Goal: Navigation & Orientation: Find specific page/section

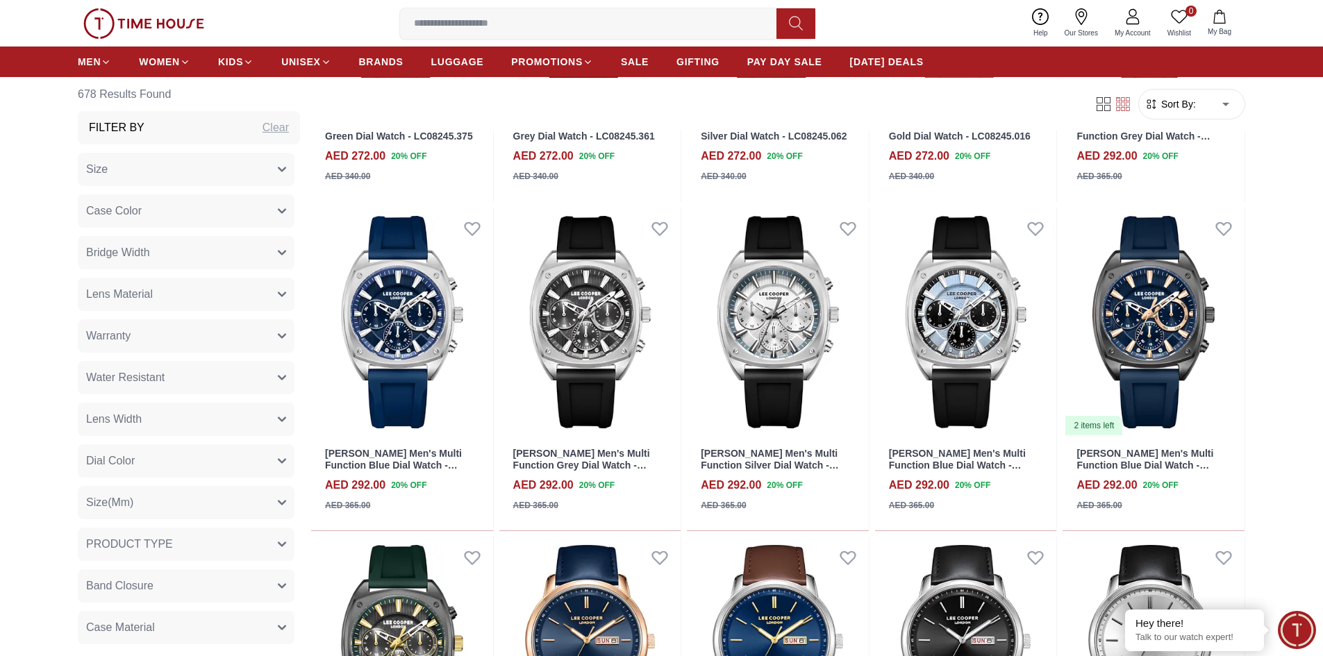
scroll to position [2708, 0]
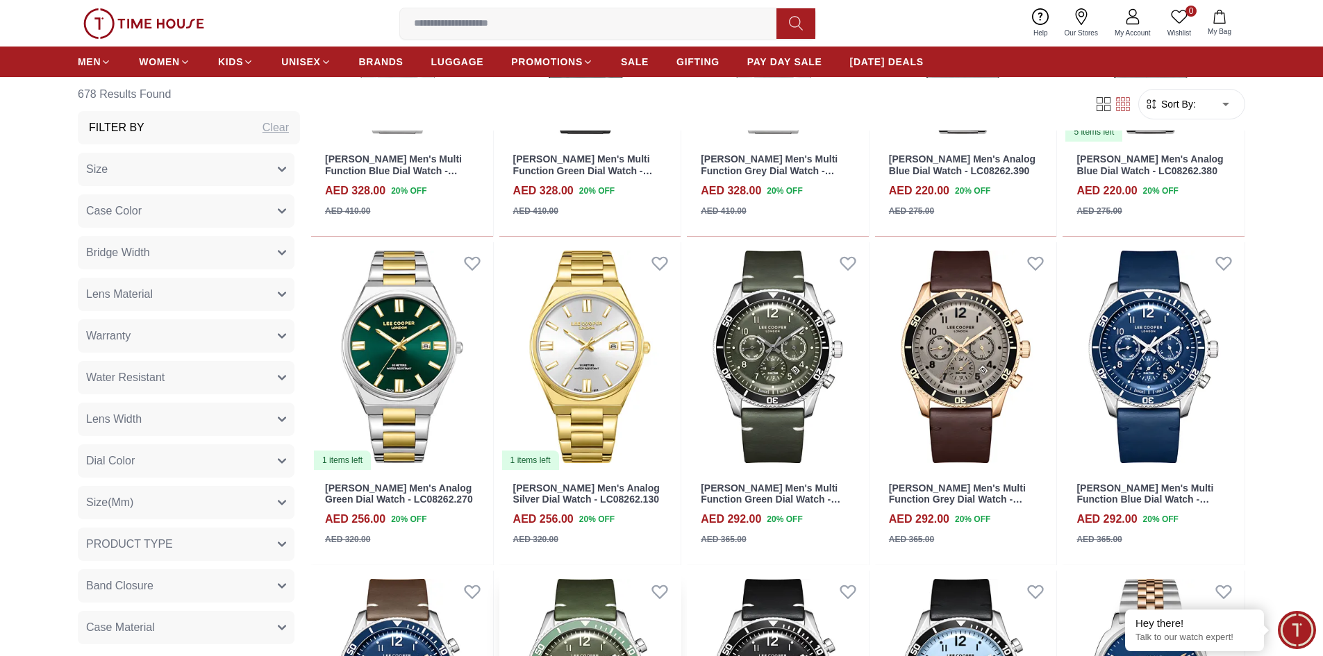
scroll to position [1111, 0]
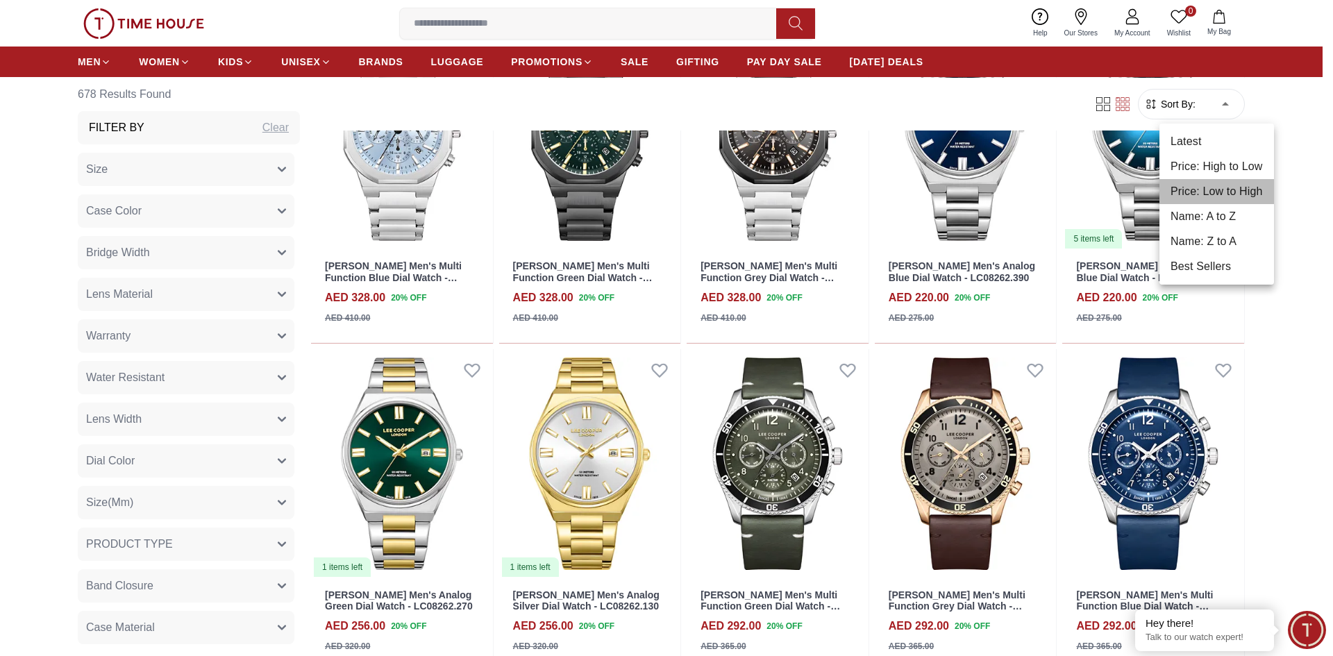
click at [1205, 199] on li "Price: Low to High" at bounding box center [1217, 191] width 115 height 25
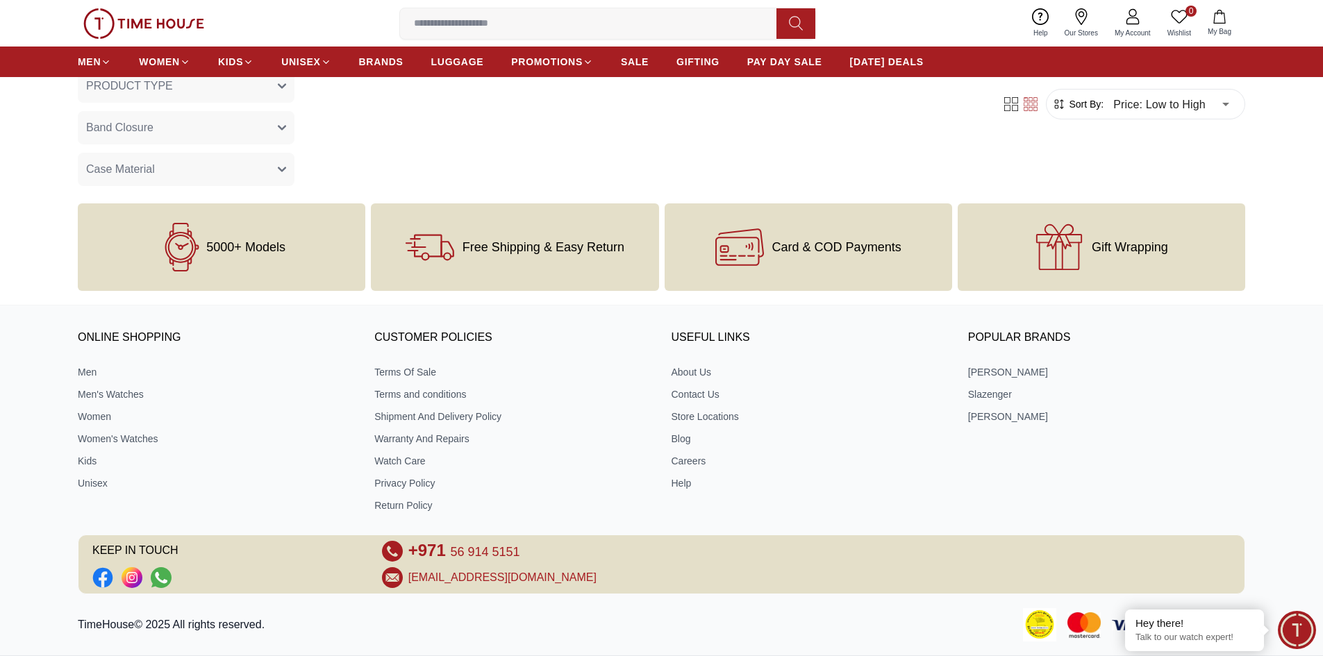
type input "*"
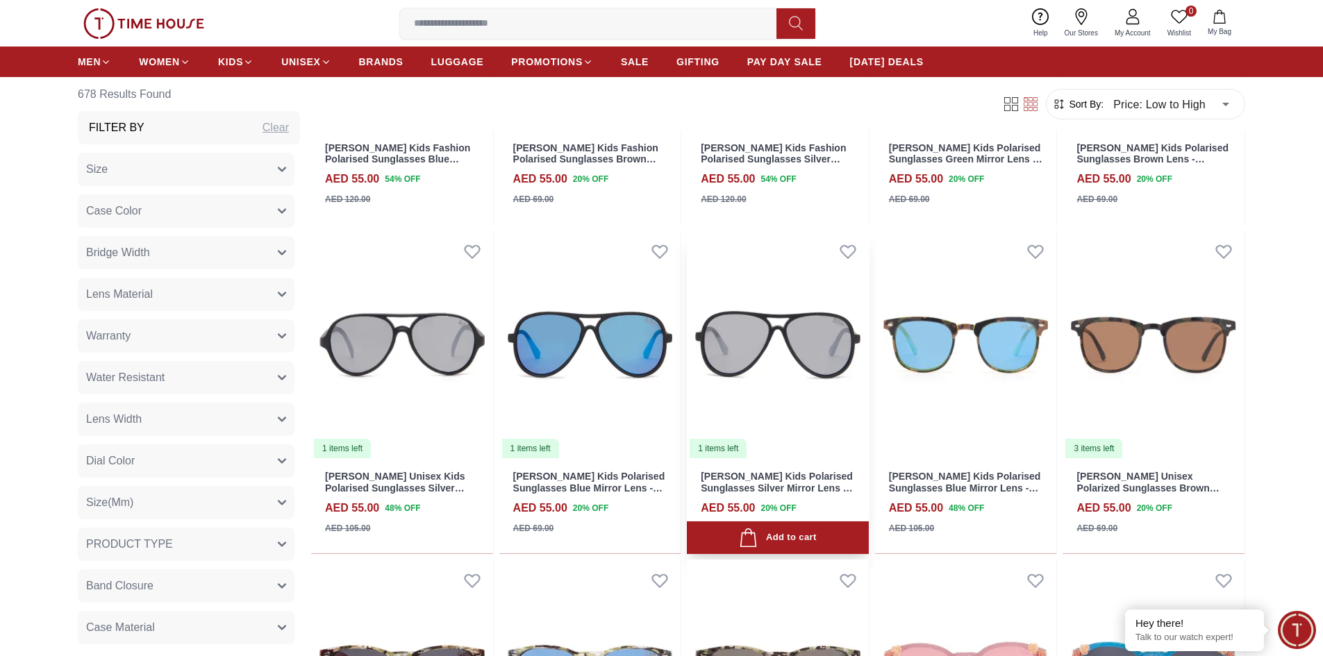
scroll to position [1666, 0]
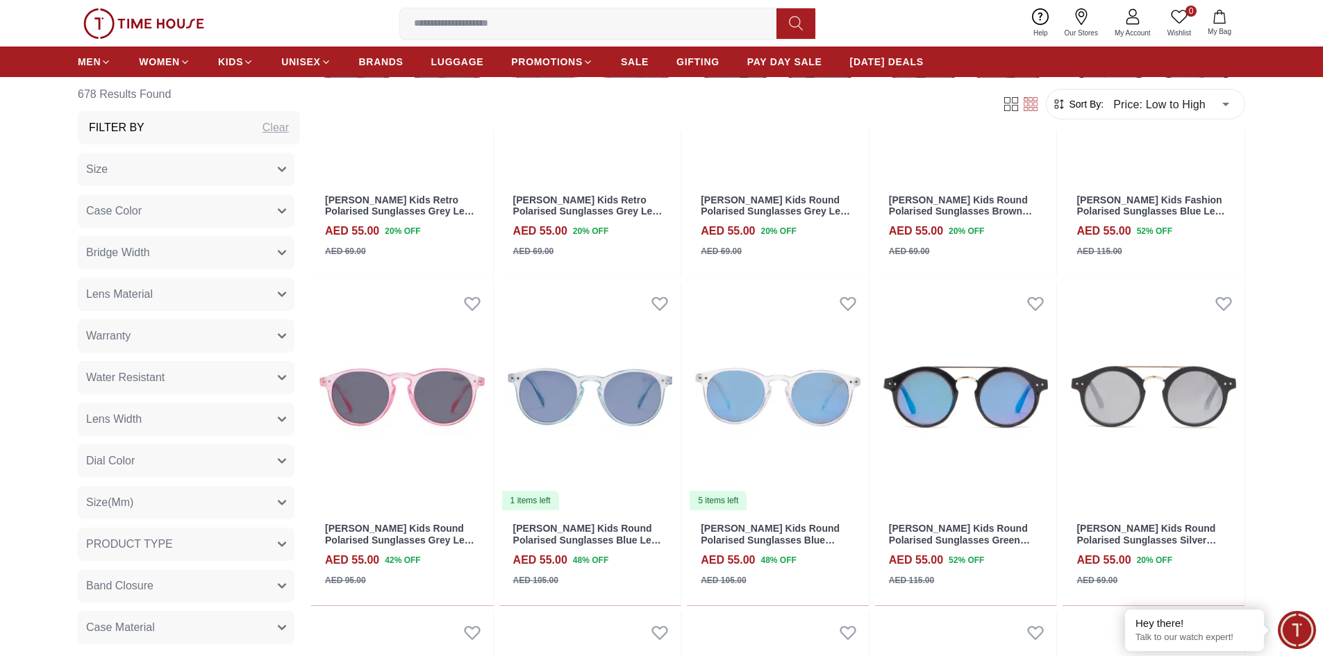
scroll to position [2430, 0]
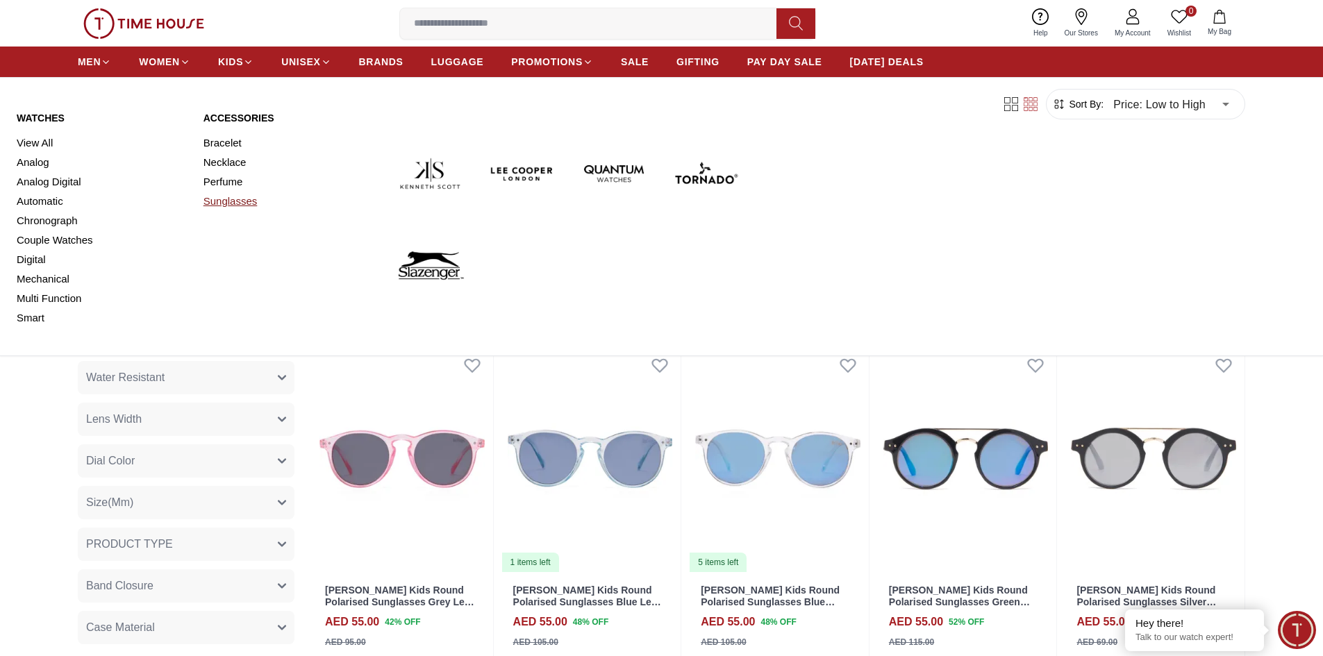
click at [230, 202] on link "Sunglasses" at bounding box center [288, 201] width 170 height 19
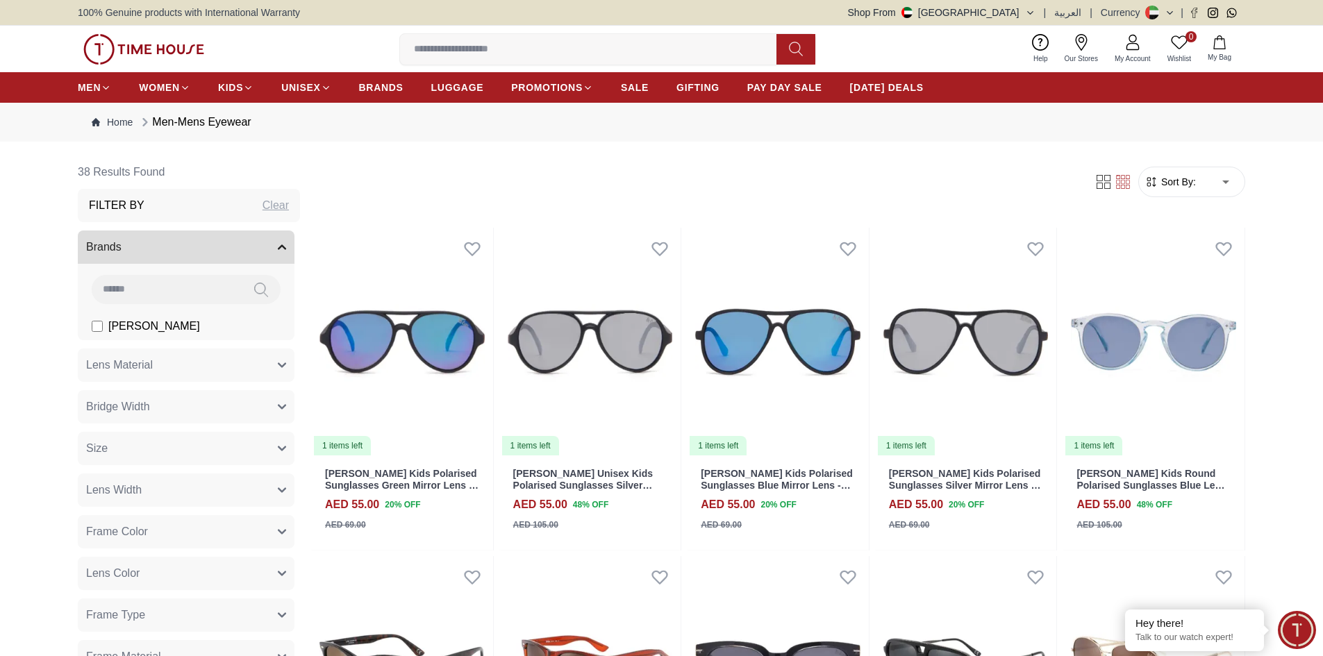
click at [1189, 182] on span "Sort By:" at bounding box center [1176, 182] width 37 height 14
click at [1189, 183] on span "Sort By:" at bounding box center [1176, 182] width 37 height 14
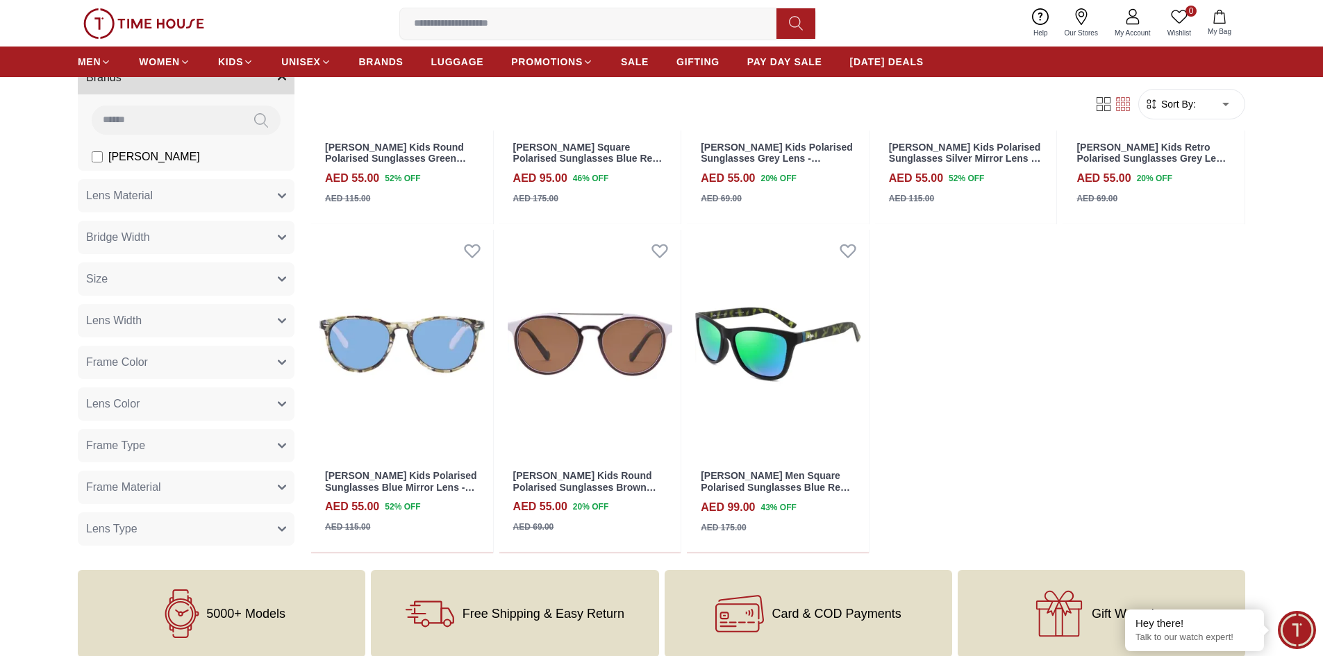
scroll to position [2291, 0]
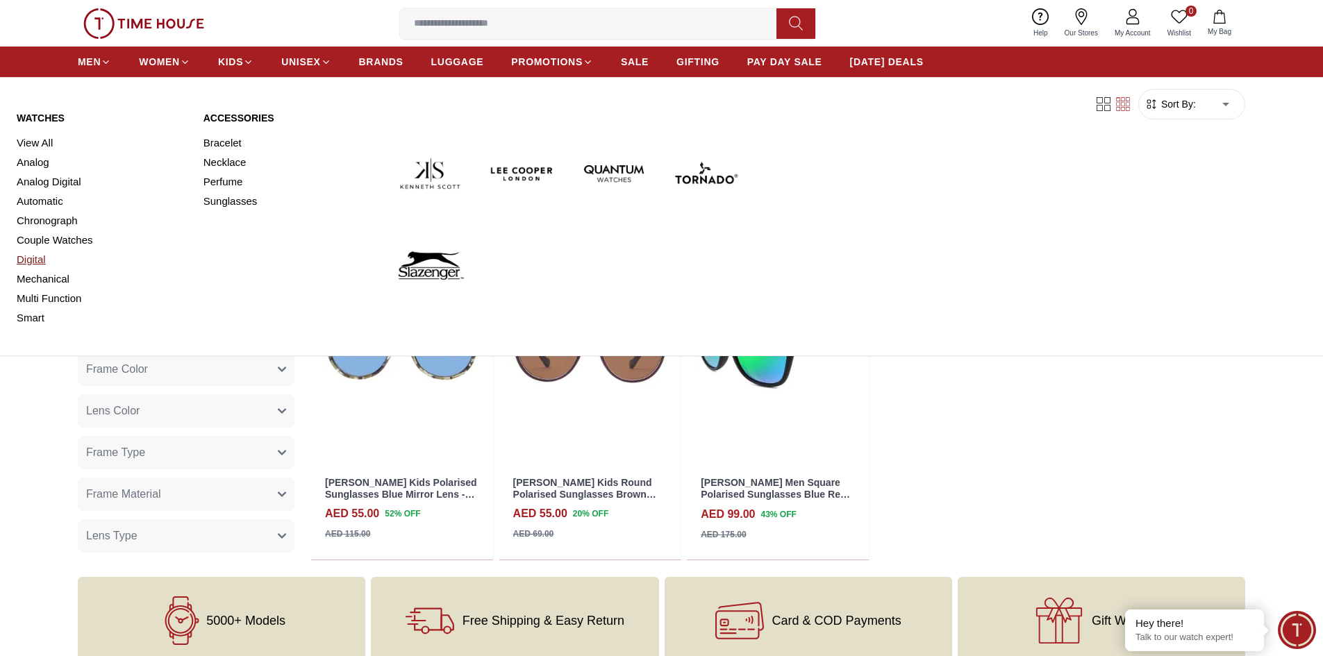
click at [31, 256] on link "Digital" at bounding box center [102, 259] width 170 height 19
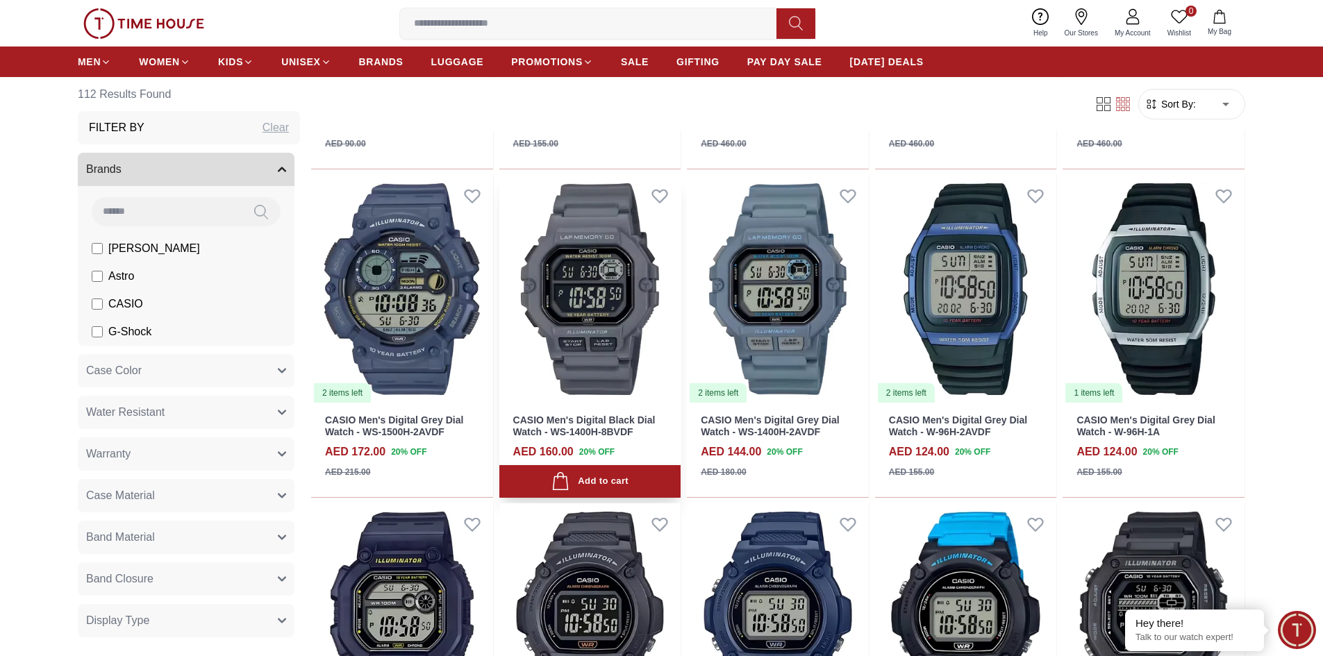
scroll to position [1875, 0]
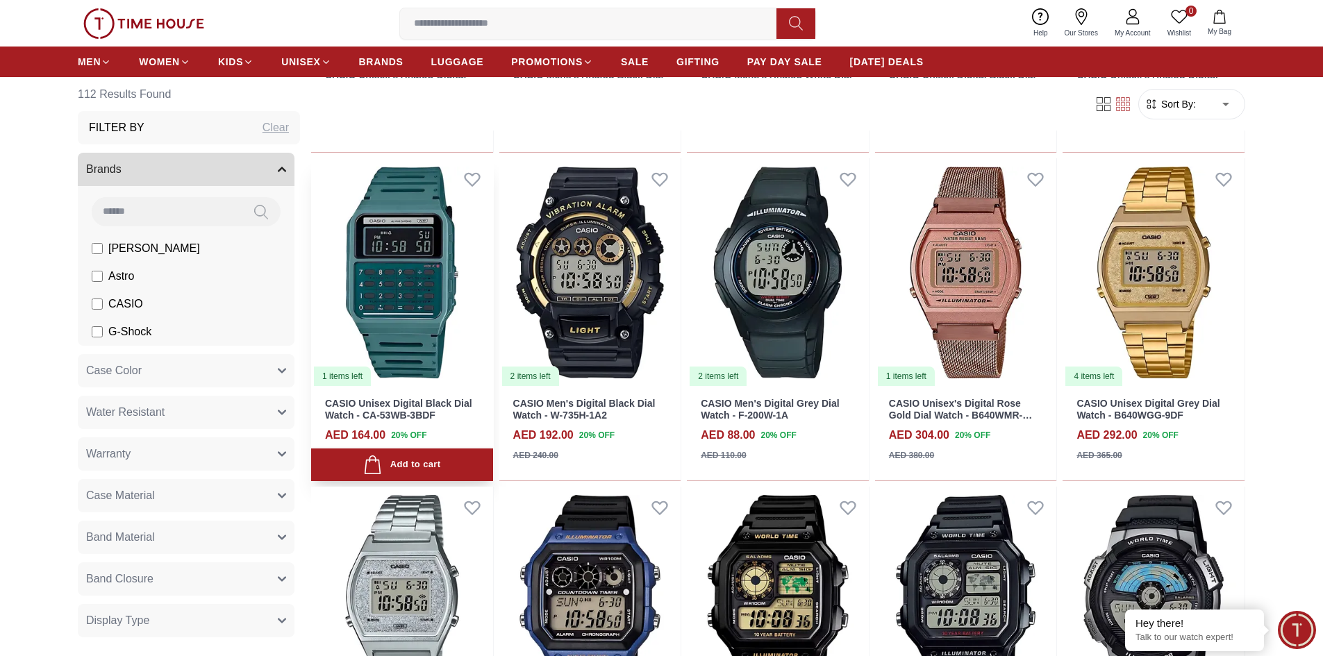
scroll to position [5486, 0]
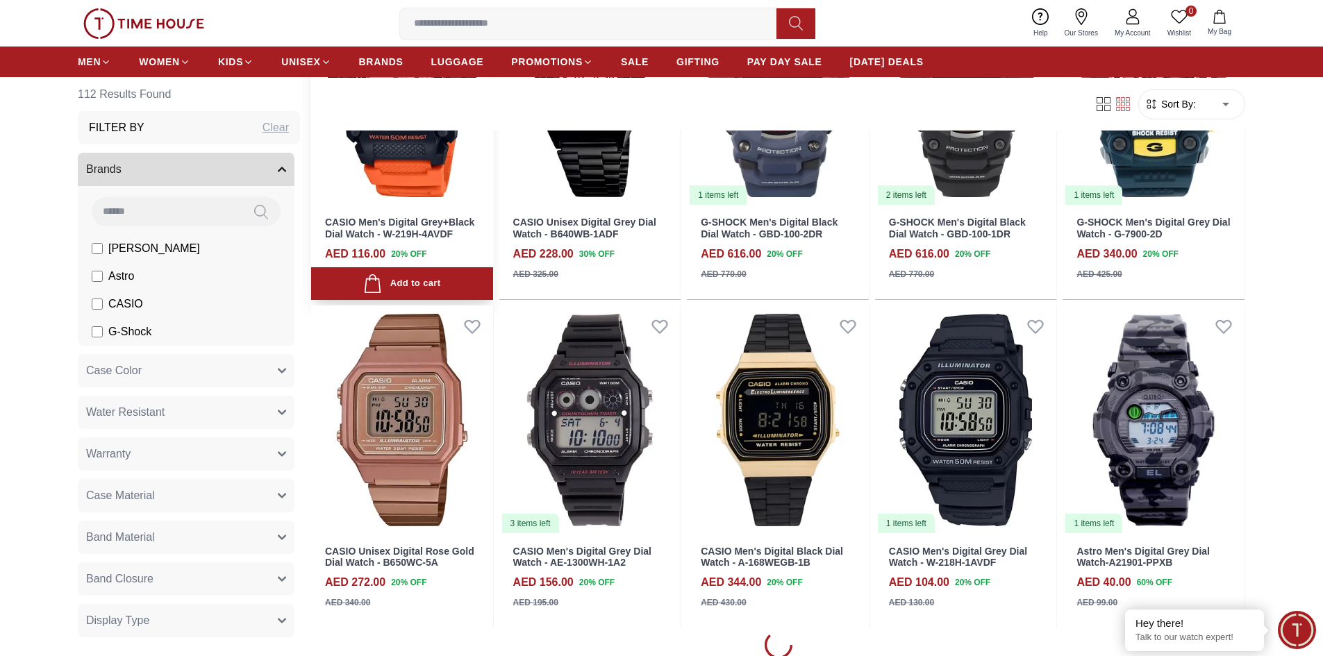
scroll to position [6249, 0]
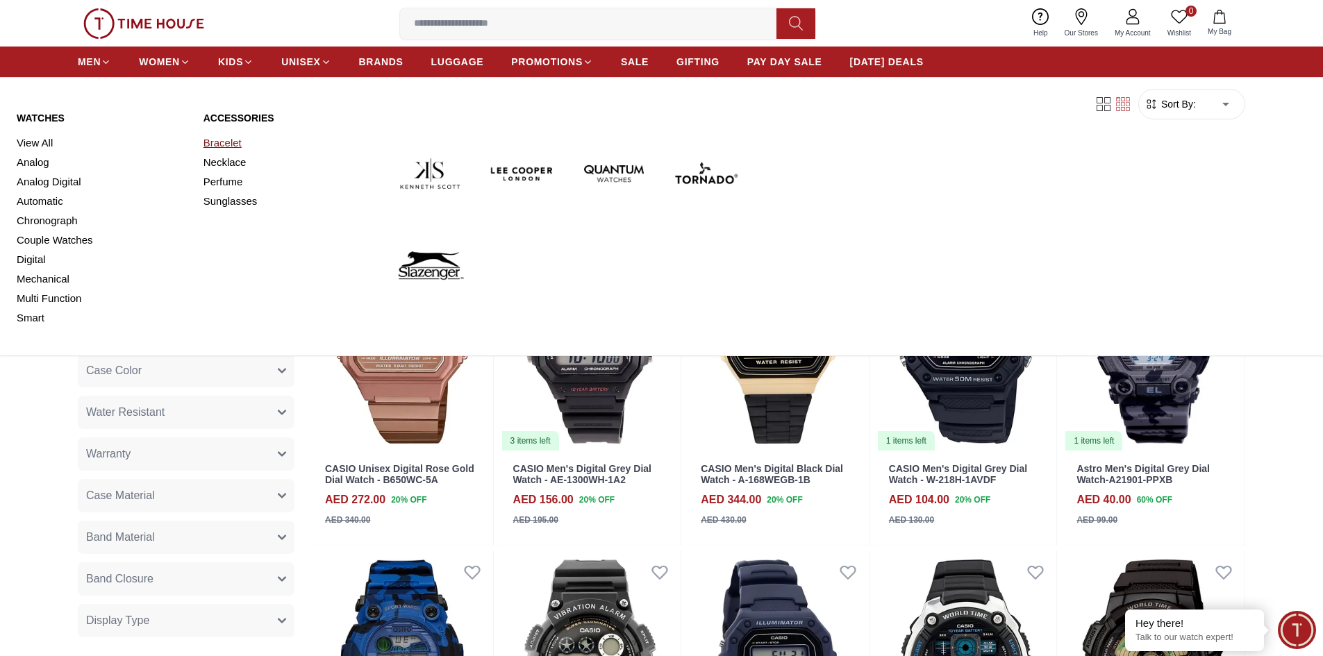
click at [219, 140] on link "Bracelet" at bounding box center [288, 142] width 170 height 19
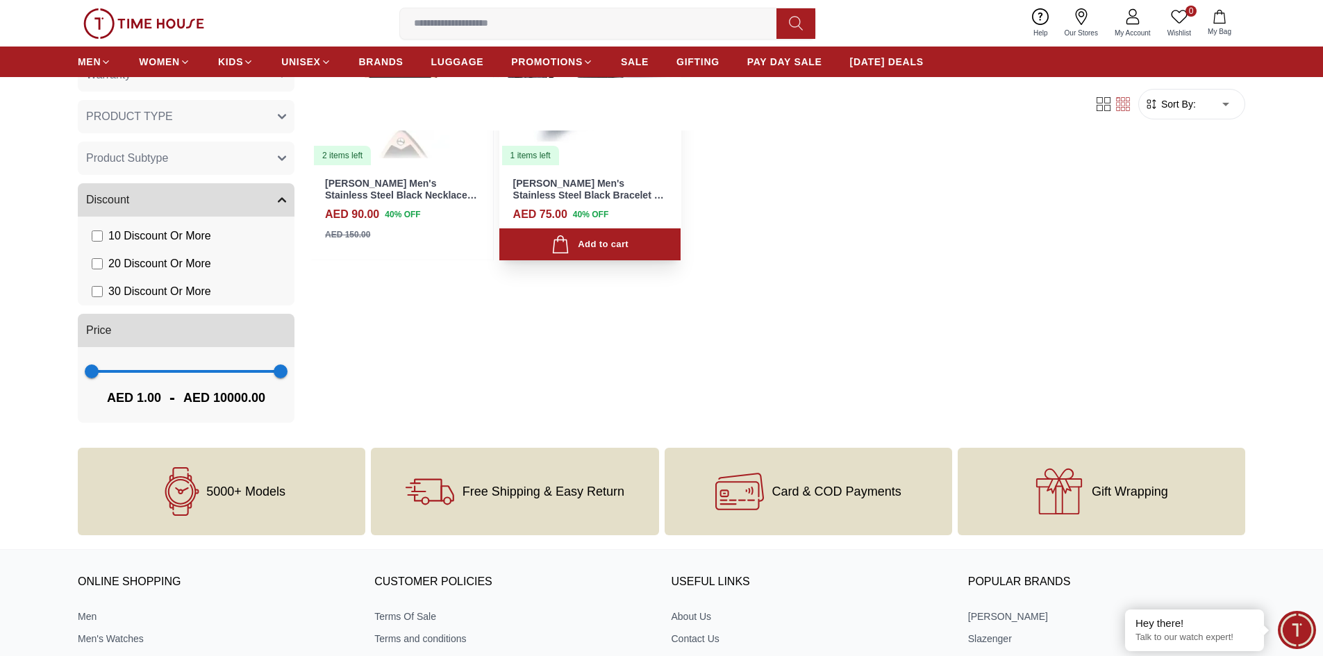
scroll to position [486, 0]
